Goal: Information Seeking & Learning: Understand process/instructions

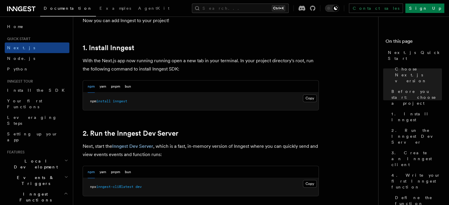
scroll to position [325, 0]
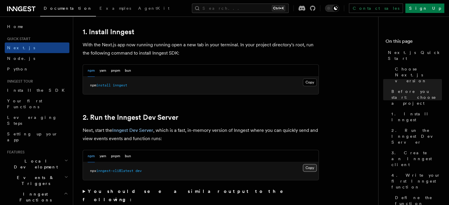
click at [308, 169] on button "Copy Copied" at bounding box center [310, 168] width 14 height 8
click at [317, 164] on pre "npx inngest-cli@latest dev" at bounding box center [201, 171] width 236 height 18
click at [314, 166] on button "Copy Copied" at bounding box center [310, 168] width 14 height 8
click at [313, 168] on button "Copy Copied" at bounding box center [310, 168] width 14 height 8
click at [306, 166] on button "Copy Copied" at bounding box center [310, 168] width 14 height 8
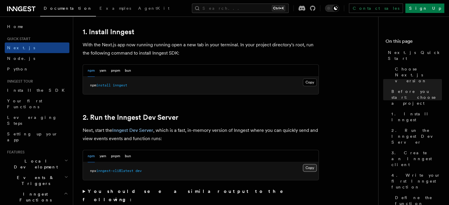
click at [313, 167] on button "Copy Copied" at bounding box center [310, 168] width 14 height 8
click at [309, 167] on button "Copy Copied" at bounding box center [310, 168] width 14 height 8
click at [310, 167] on button "Copy Copied" at bounding box center [310, 168] width 14 height 8
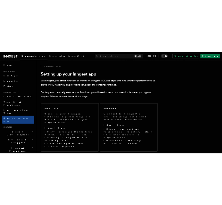
scroll to position [1936, 0]
